Goal: Navigation & Orientation: Find specific page/section

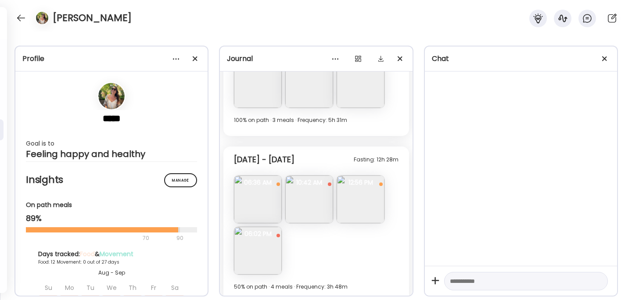
scroll to position [428, 0]
click at [267, 250] on img at bounding box center [258, 252] width 48 height 48
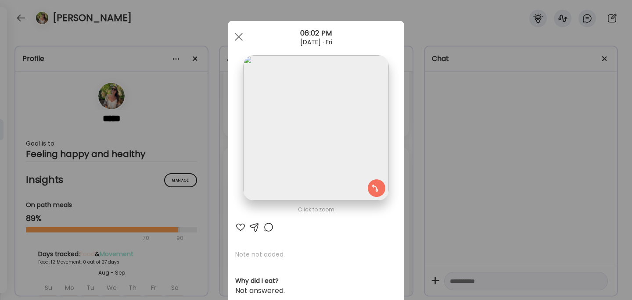
click at [452, 139] on div "Ate Coach Dashboard Wahoo! It’s official Take a moment to set up your Coach Pro…" at bounding box center [316, 150] width 632 height 300
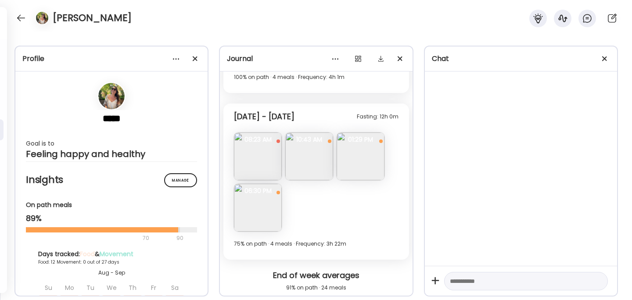
scroll to position [1653, 0]
click at [255, 162] on img at bounding box center [258, 158] width 48 height 48
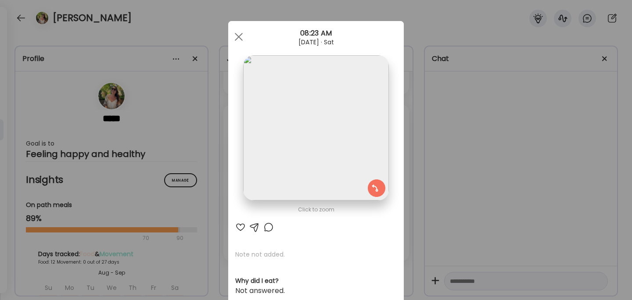
click at [448, 155] on div "Ate Coach Dashboard Wahoo! It’s official Take a moment to set up your Coach Pro…" at bounding box center [316, 150] width 632 height 300
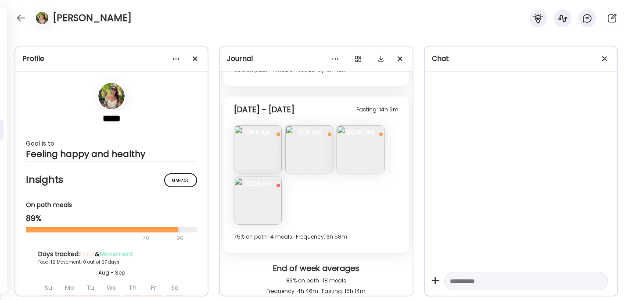
scroll to position [637, 0]
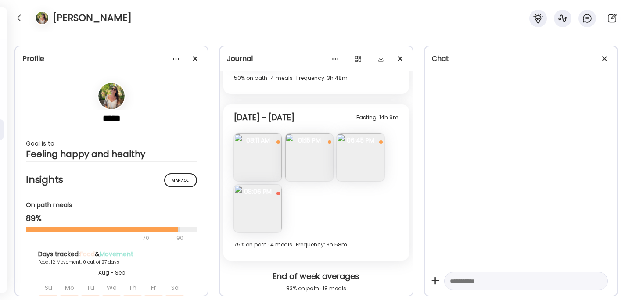
click at [268, 161] on img at bounding box center [258, 157] width 48 height 48
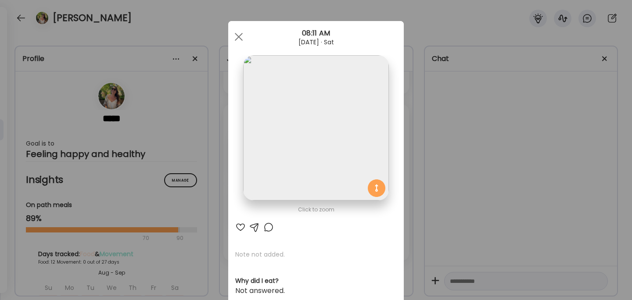
click at [421, 135] on div "Ate Coach Dashboard Wahoo! It’s official Take a moment to set up your Coach Pro…" at bounding box center [316, 150] width 632 height 300
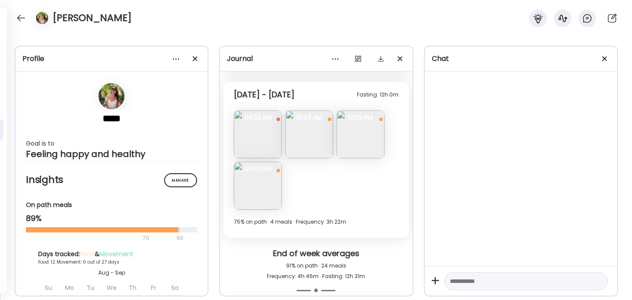
scroll to position [1675, 0]
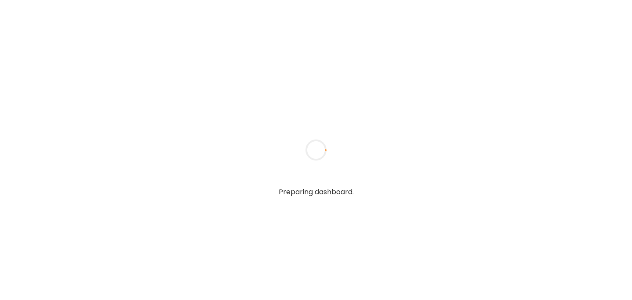
type input "******"
type input "**********"
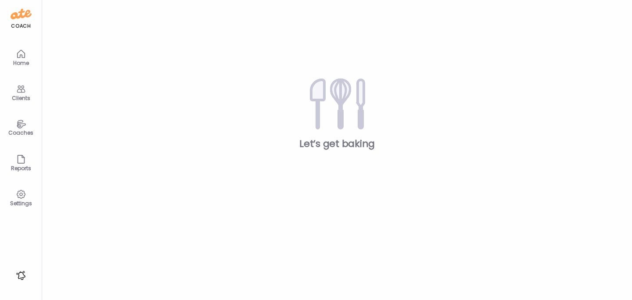
type input "**********"
click at [20, 86] on icon at bounding box center [21, 89] width 8 height 7
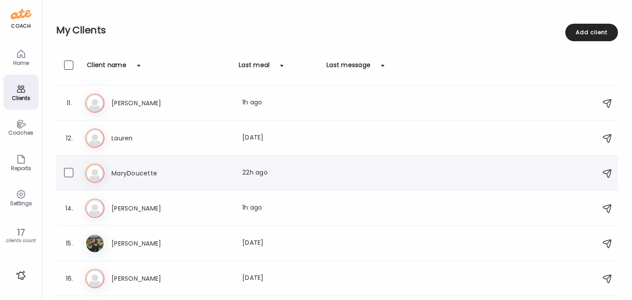
click at [143, 171] on h3 "MaryDoucette" at bounding box center [149, 173] width 77 height 11
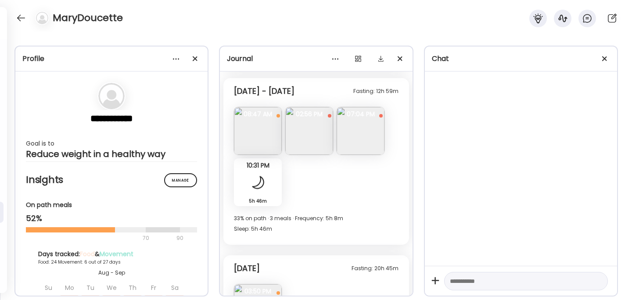
scroll to position [4739, 0]
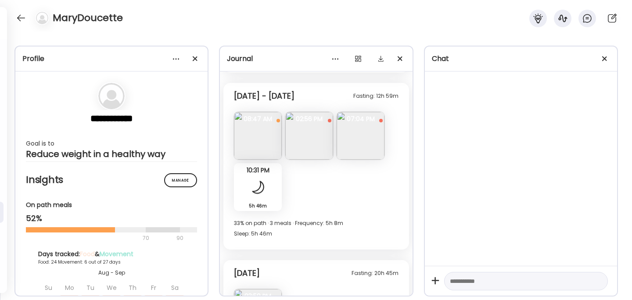
click at [317, 142] on img at bounding box center [309, 136] width 48 height 48
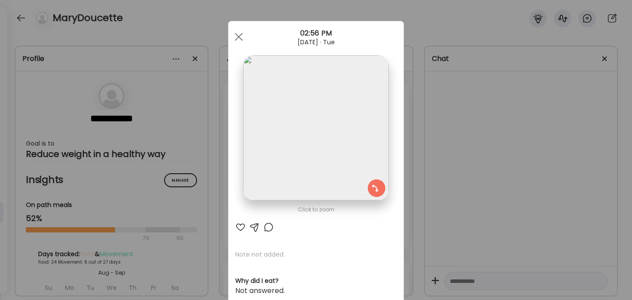
click at [440, 145] on div "Ate Coach Dashboard Wahoo! It’s official Take a moment to set up your Coach Pro…" at bounding box center [316, 150] width 632 height 300
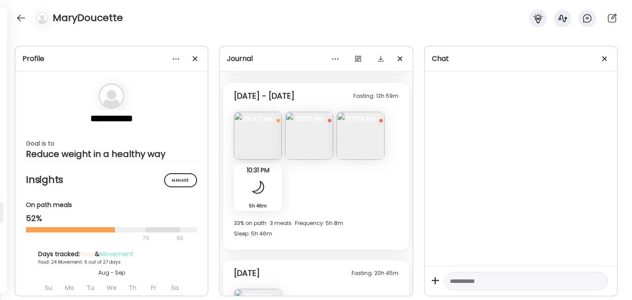
click at [369, 136] on img at bounding box center [360, 136] width 48 height 48
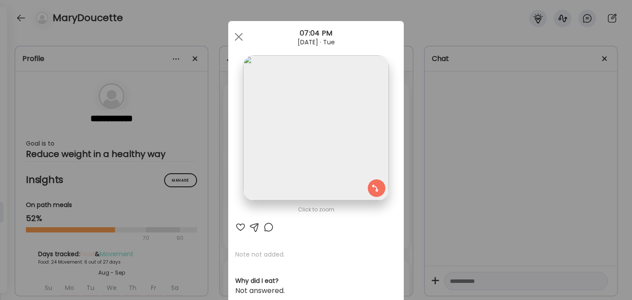
click at [468, 143] on div "Ate Coach Dashboard Wahoo! It’s official Take a moment to set up your Coach Pro…" at bounding box center [316, 150] width 632 height 300
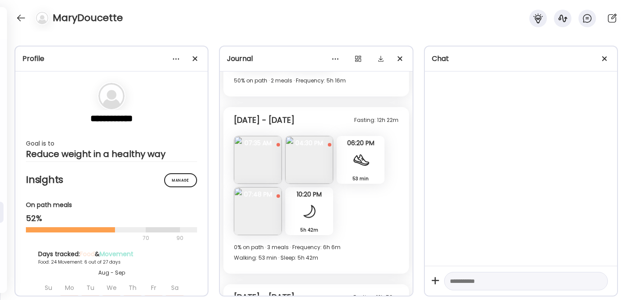
scroll to position [4533, 0]
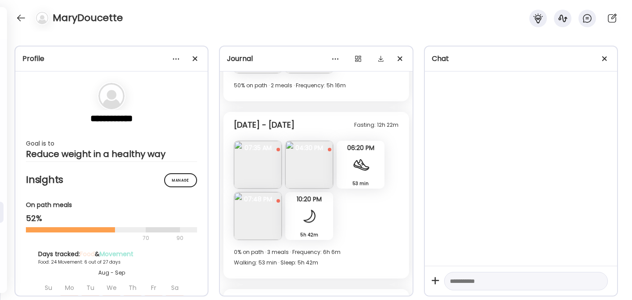
click at [262, 170] on img at bounding box center [258, 165] width 48 height 48
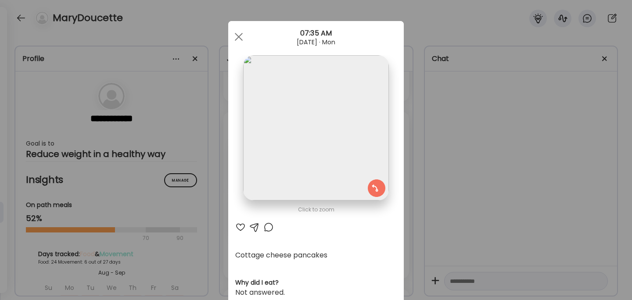
click at [464, 151] on div "Ate Coach Dashboard Wahoo! It’s official Take a moment to set up your Coach Pro…" at bounding box center [316, 150] width 632 height 300
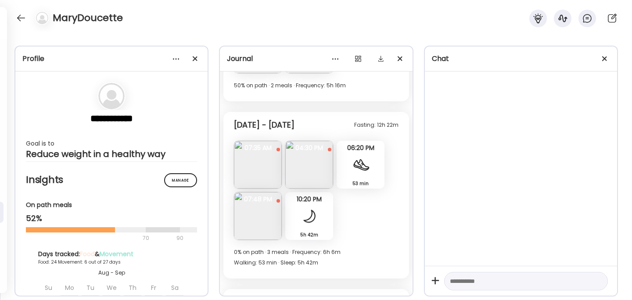
click at [304, 172] on img at bounding box center [309, 165] width 48 height 48
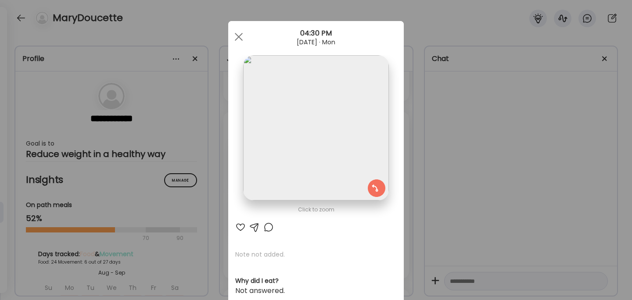
click at [452, 151] on div "Ate Coach Dashboard Wahoo! It’s official Take a moment to set up your Coach Pro…" at bounding box center [316, 150] width 632 height 300
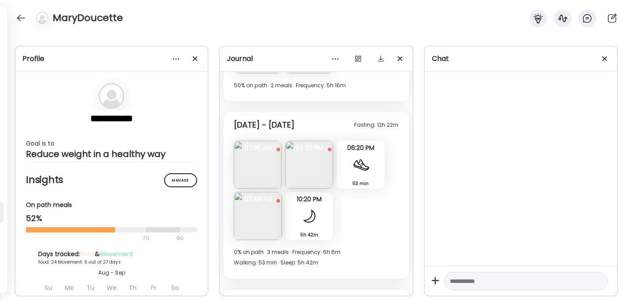
click at [260, 221] on img at bounding box center [258, 216] width 48 height 48
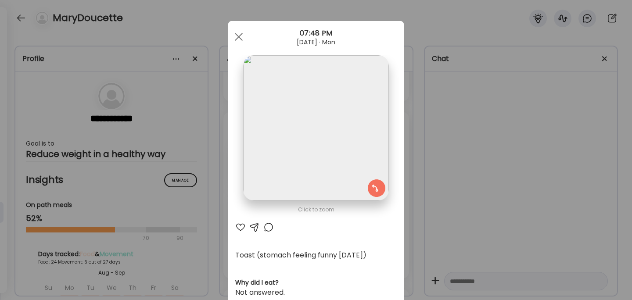
click at [453, 172] on div "Ate Coach Dashboard Wahoo! It’s official Take a moment to set up your Coach Pro…" at bounding box center [316, 150] width 632 height 300
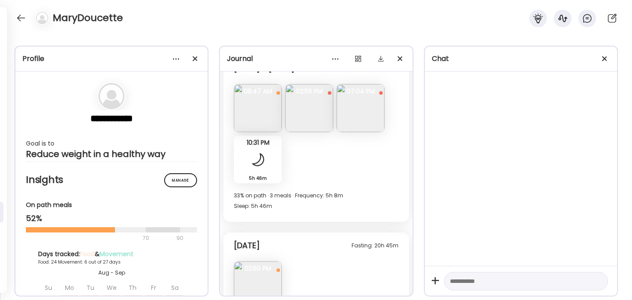
scroll to position [4812, 0]
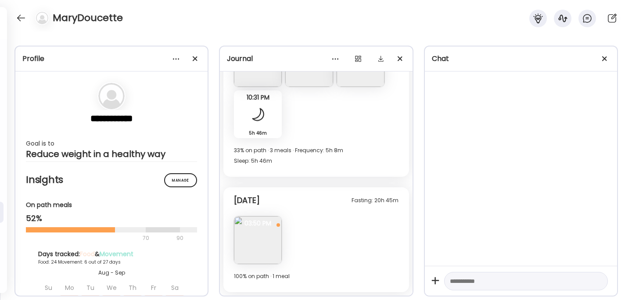
click at [264, 241] on img at bounding box center [258, 240] width 48 height 48
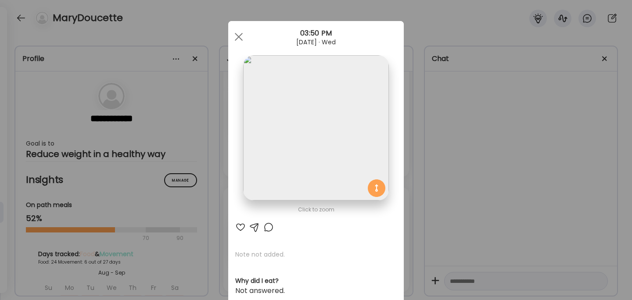
click at [460, 194] on div "Ate Coach Dashboard Wahoo! It’s official Take a moment to set up your Coach Pro…" at bounding box center [316, 150] width 632 height 300
